Goal: Task Accomplishment & Management: Manage account settings

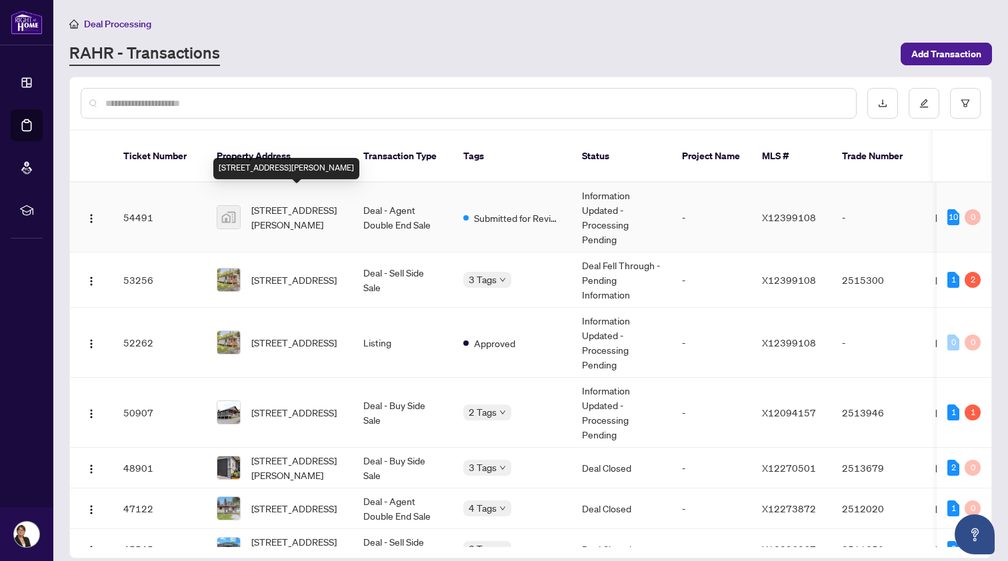
click at [279, 203] on span "[STREET_ADDRESS][PERSON_NAME]" at bounding box center [296, 217] width 91 height 29
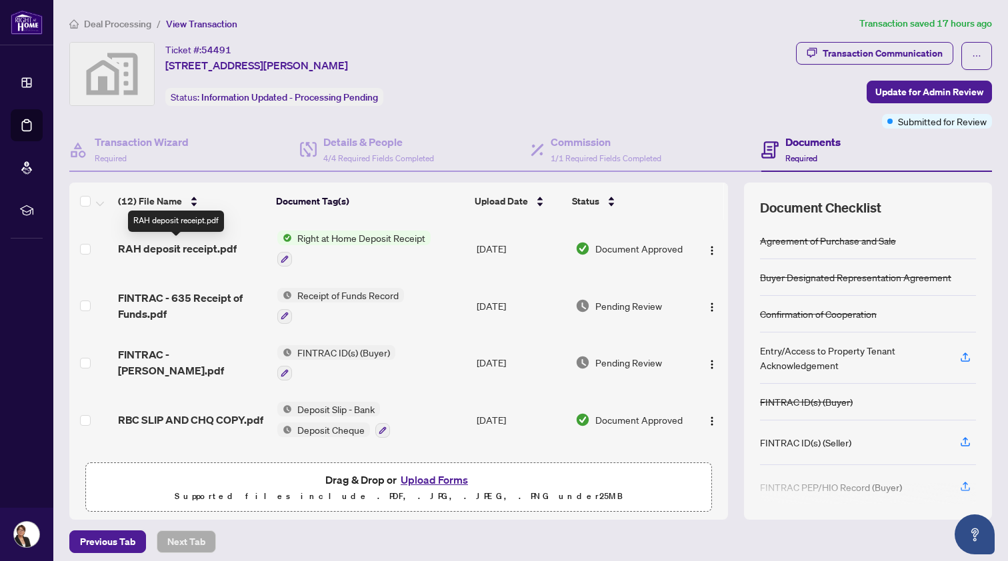
click at [223, 245] on span "RAH deposit receipt.pdf" at bounding box center [177, 249] width 119 height 16
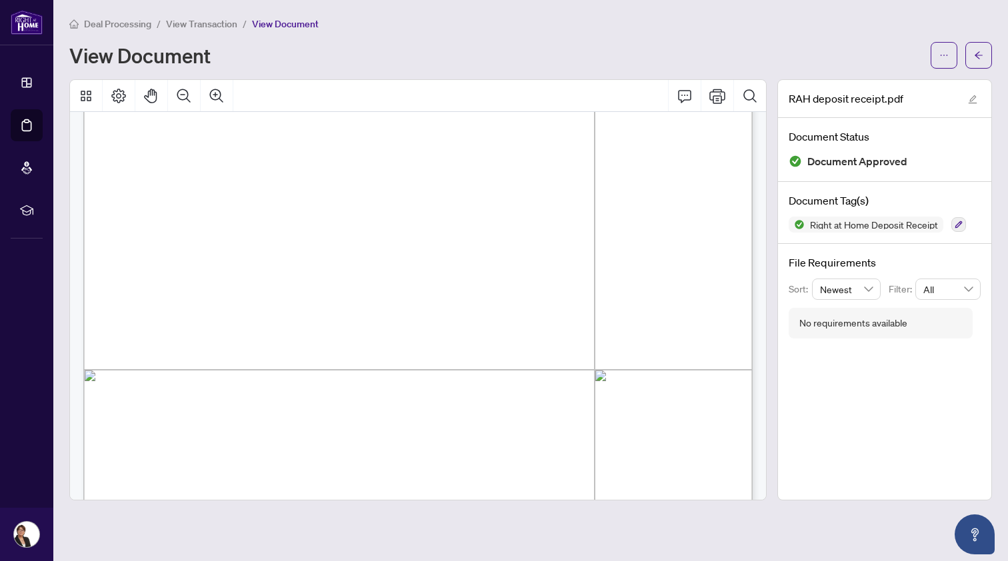
scroll to position [268, 0]
click at [717, 97] on icon "Print" at bounding box center [717, 96] width 16 height 15
click at [197, 21] on span "View Transaction" at bounding box center [201, 24] width 71 height 12
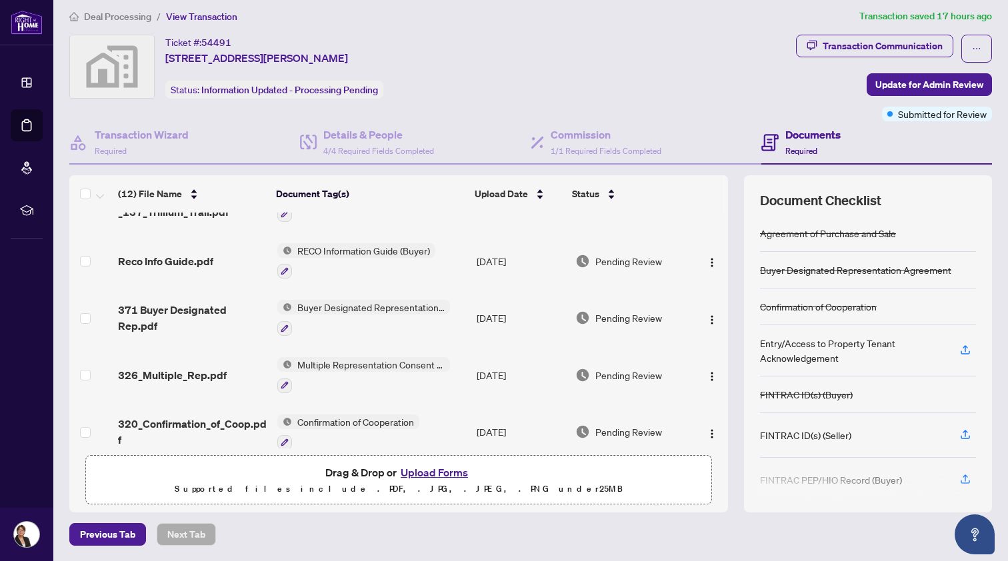
scroll to position [376, 0]
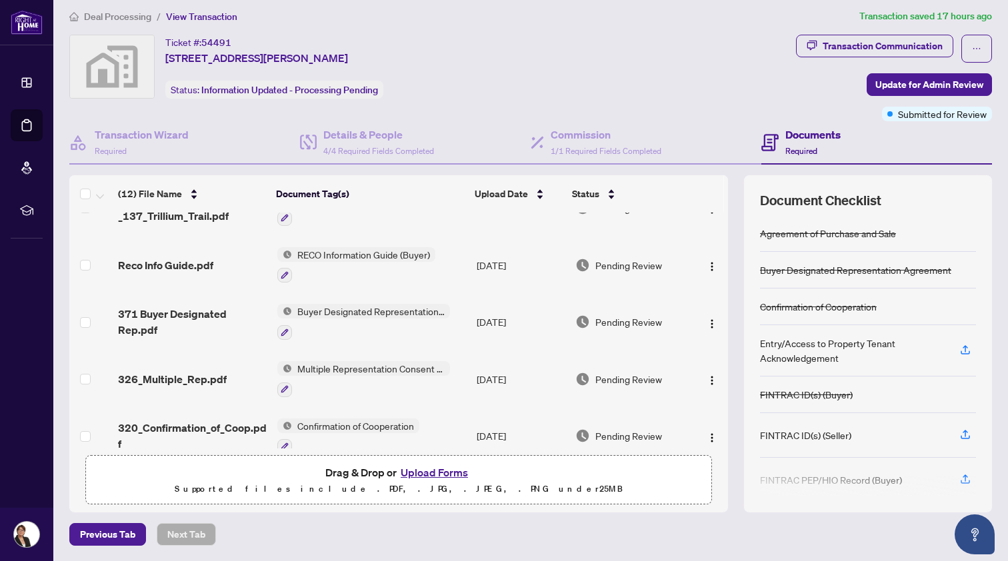
click at [113, 13] on span "Deal Processing" at bounding box center [117, 17] width 67 height 12
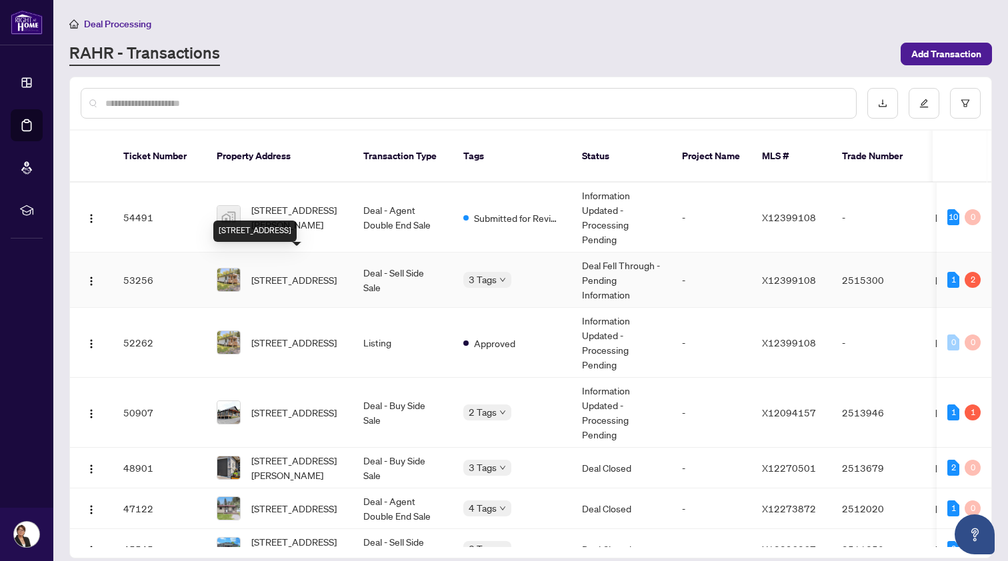
click at [272, 273] on span "[STREET_ADDRESS]" at bounding box center [293, 280] width 85 height 15
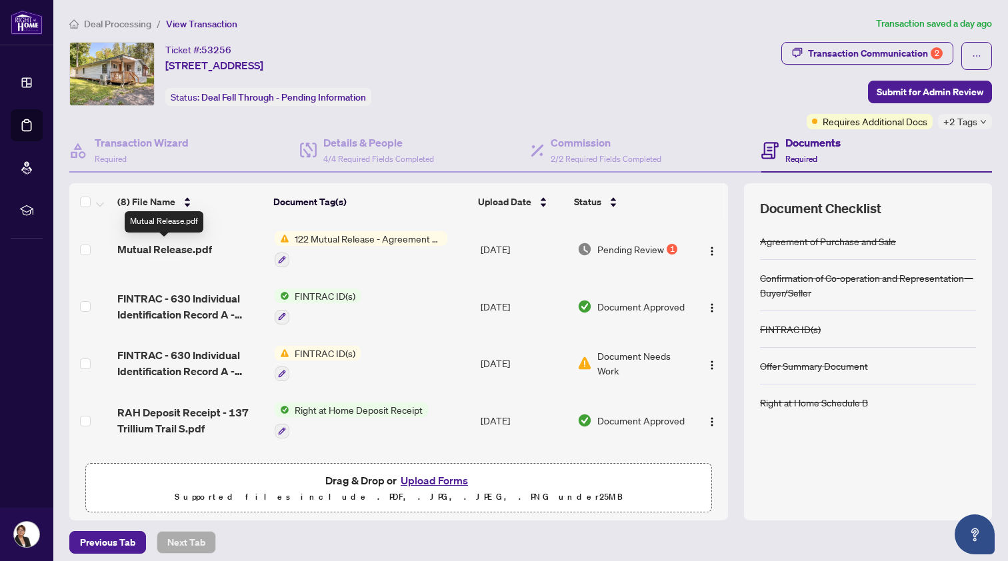
click at [169, 245] on span "Mutual Release.pdf" at bounding box center [164, 249] width 95 height 16
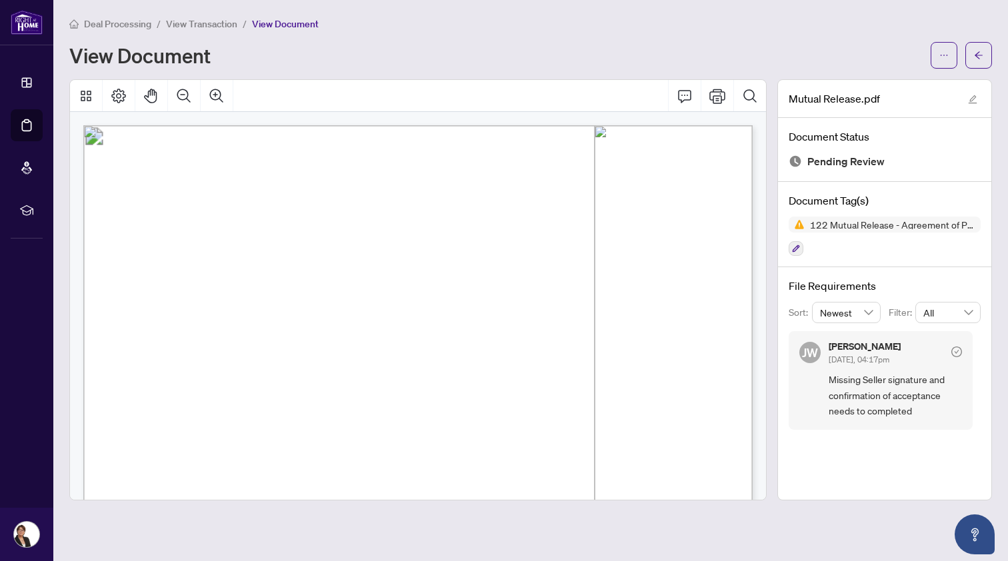
click at [110, 21] on span "Deal Processing" at bounding box center [117, 24] width 67 height 12
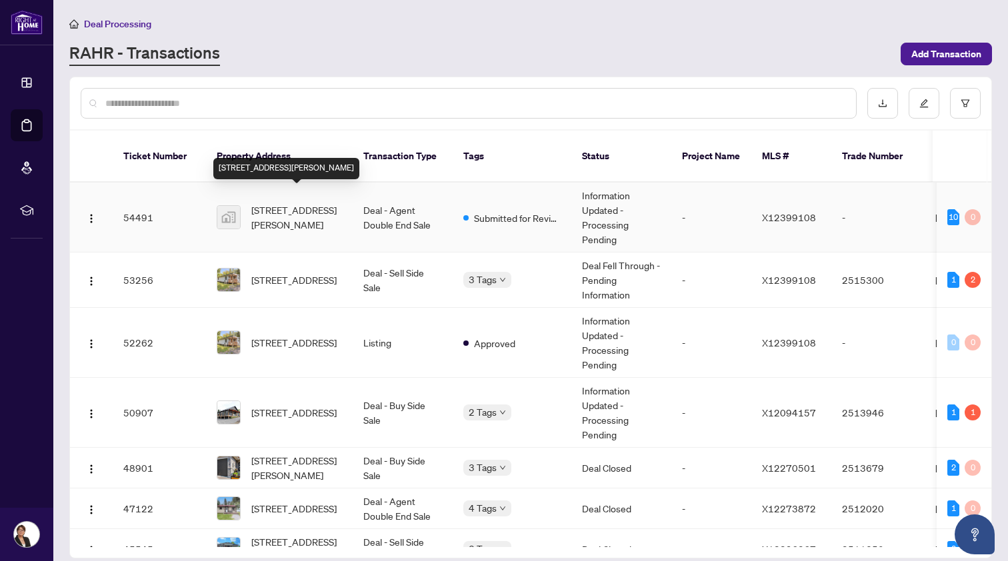
click at [309, 203] on span "[STREET_ADDRESS][PERSON_NAME]" at bounding box center [296, 217] width 91 height 29
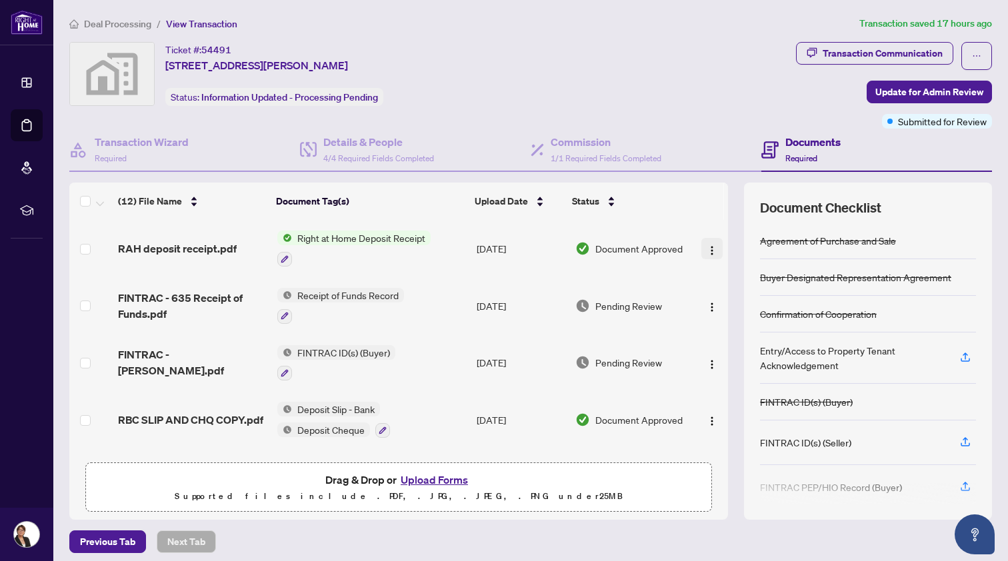
click at [707, 247] on img "button" at bounding box center [712, 250] width 11 height 11
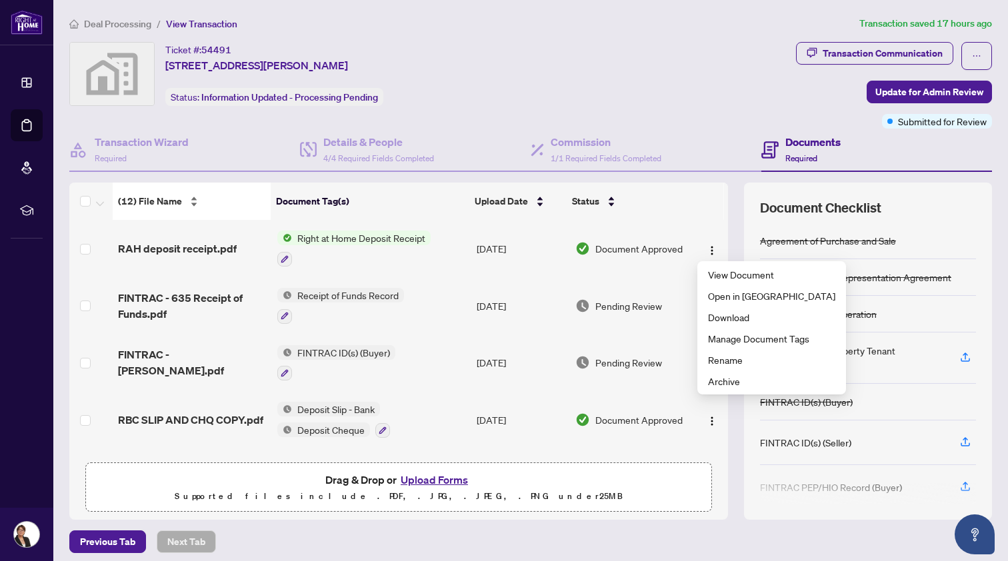
click at [241, 209] on div "(12) File Name" at bounding box center [192, 201] width 148 height 15
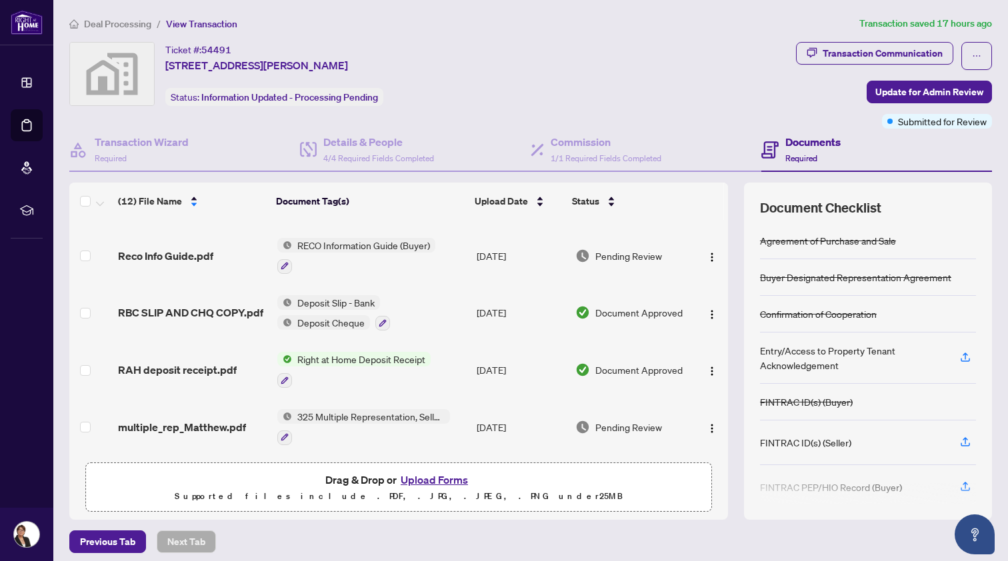
scroll to position [65, 0]
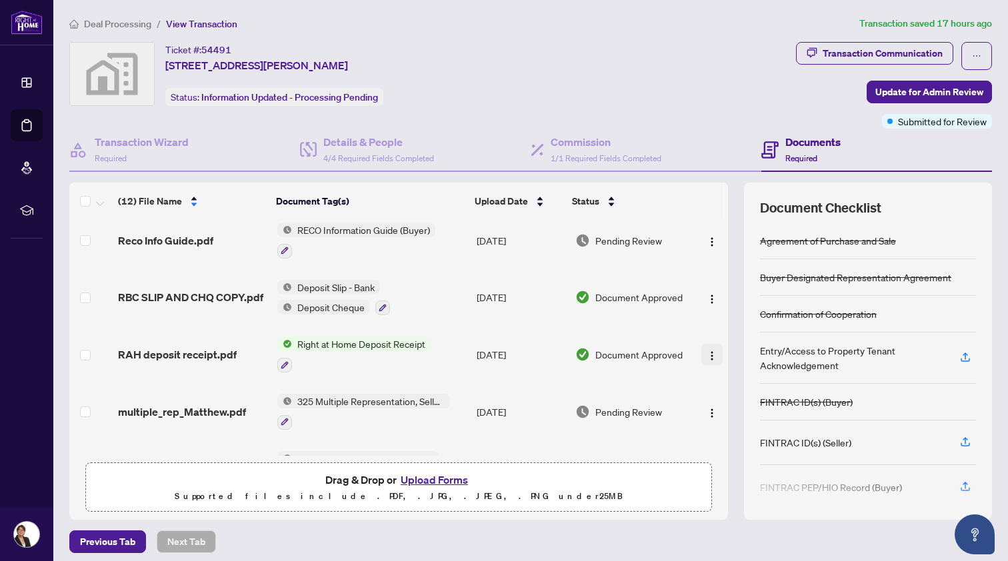
click at [708, 355] on img "button" at bounding box center [712, 356] width 11 height 11
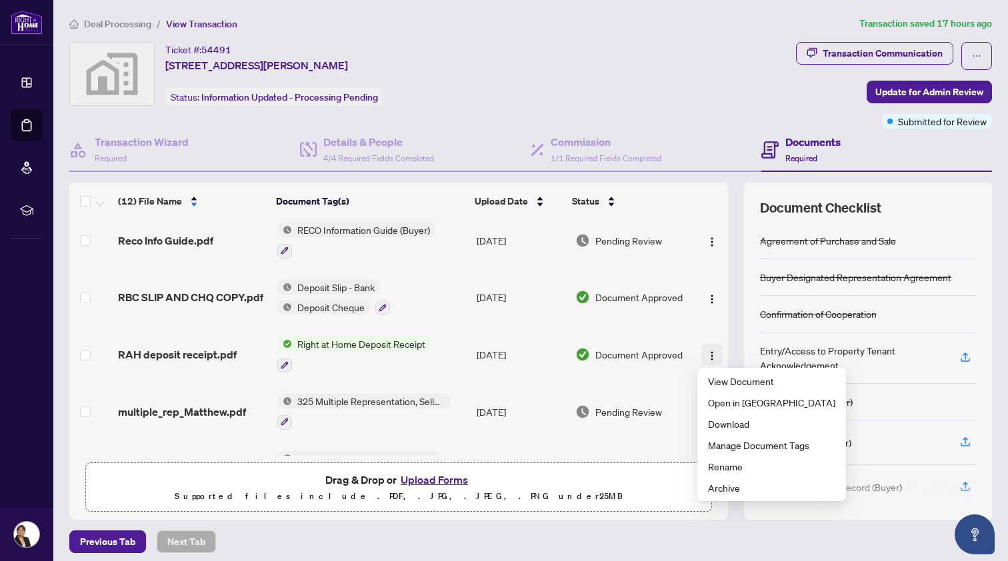
click at [708, 355] on img "button" at bounding box center [712, 356] width 11 height 11
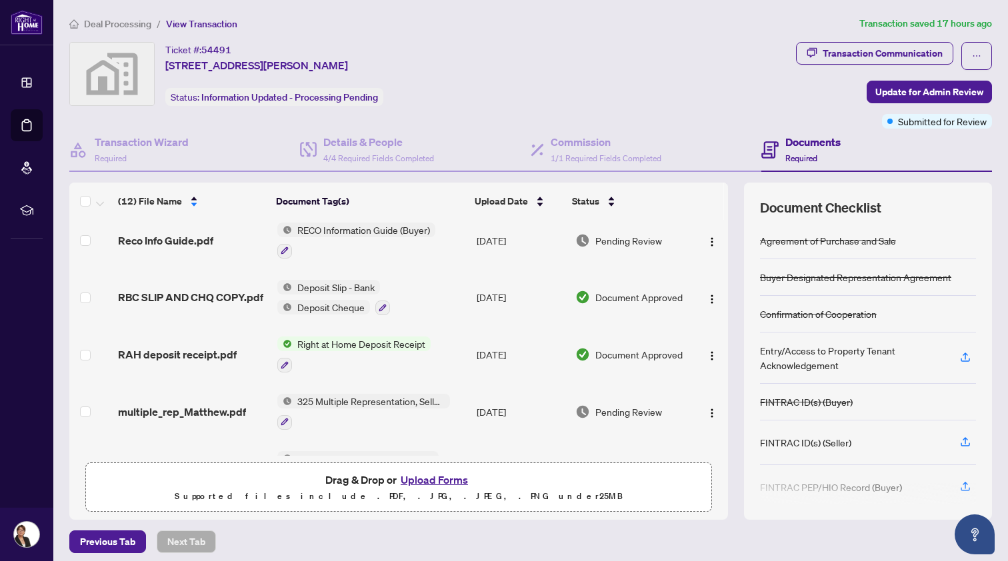
click at [106, 25] on span "Deal Processing" at bounding box center [117, 24] width 67 height 12
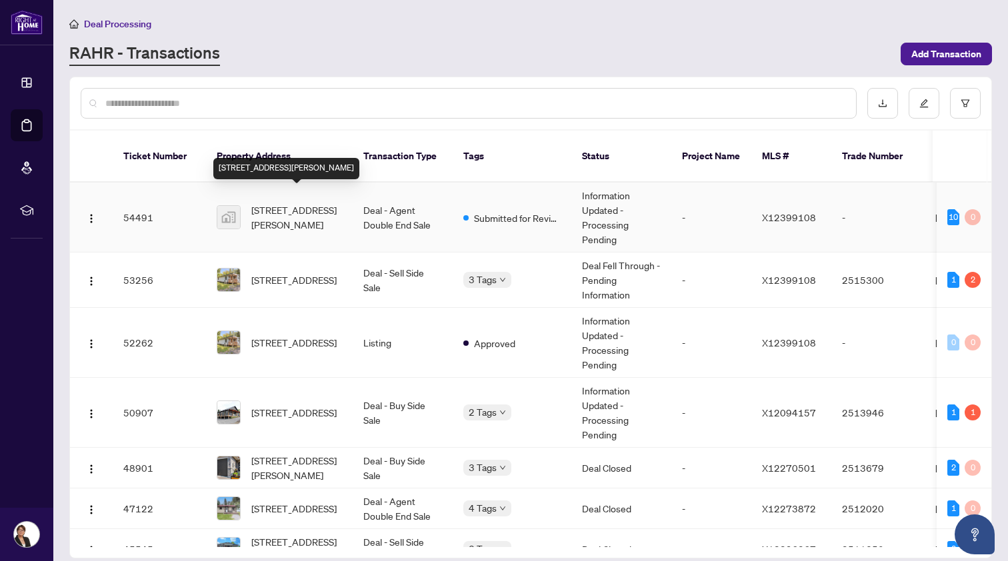
click at [283, 205] on span "[STREET_ADDRESS][PERSON_NAME]" at bounding box center [296, 217] width 91 height 29
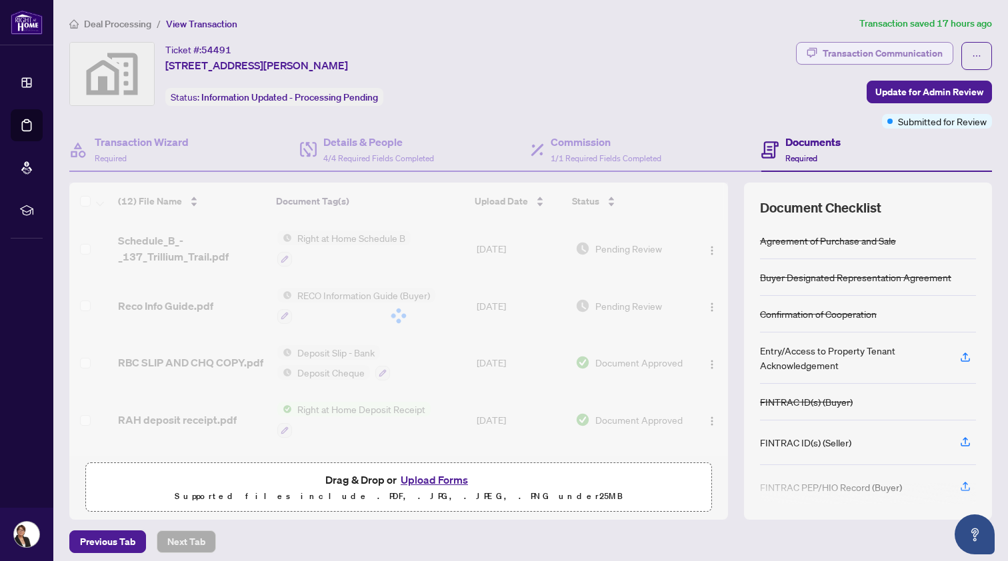
click at [862, 48] on div "Transaction Communication" at bounding box center [883, 53] width 120 height 21
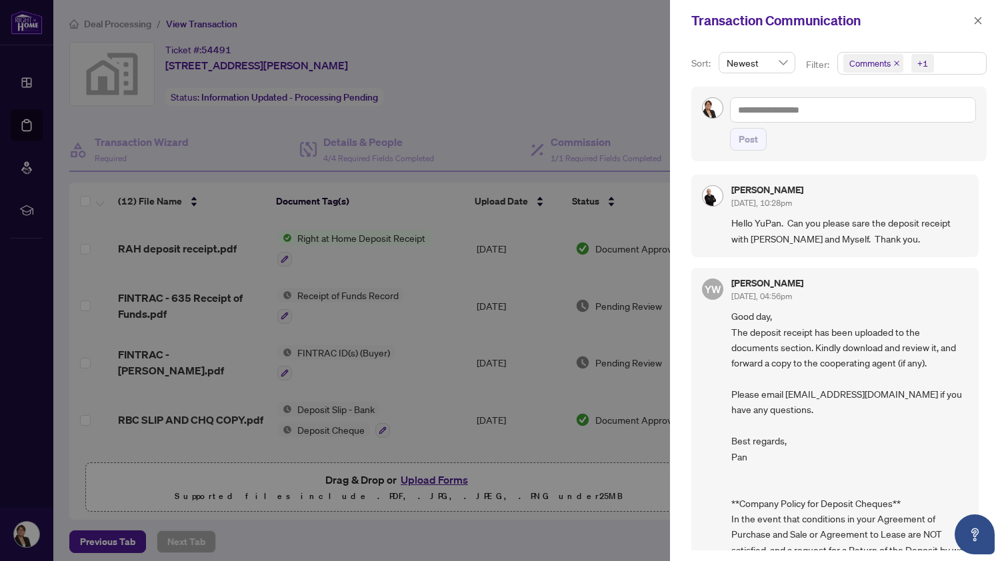
click at [617, 89] on div at bounding box center [504, 280] width 1008 height 561
click at [598, 70] on div at bounding box center [504, 280] width 1008 height 561
click at [978, 19] on icon "close" at bounding box center [977, 20] width 9 height 9
